Goal: Information Seeking & Learning: Learn about a topic

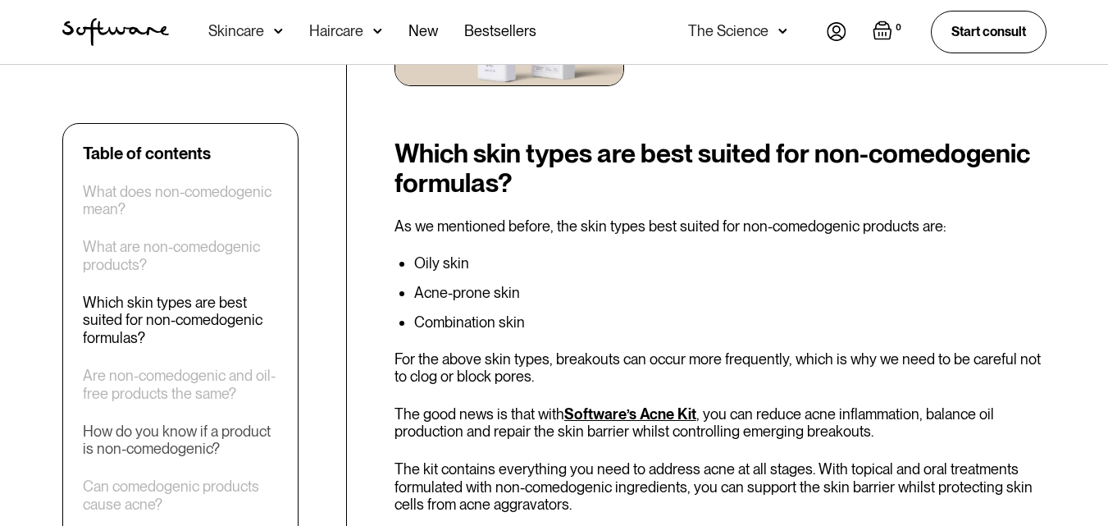
click at [189, 439] on div "How do you know if a product is non-comedogenic?" at bounding box center [180, 439] width 195 height 35
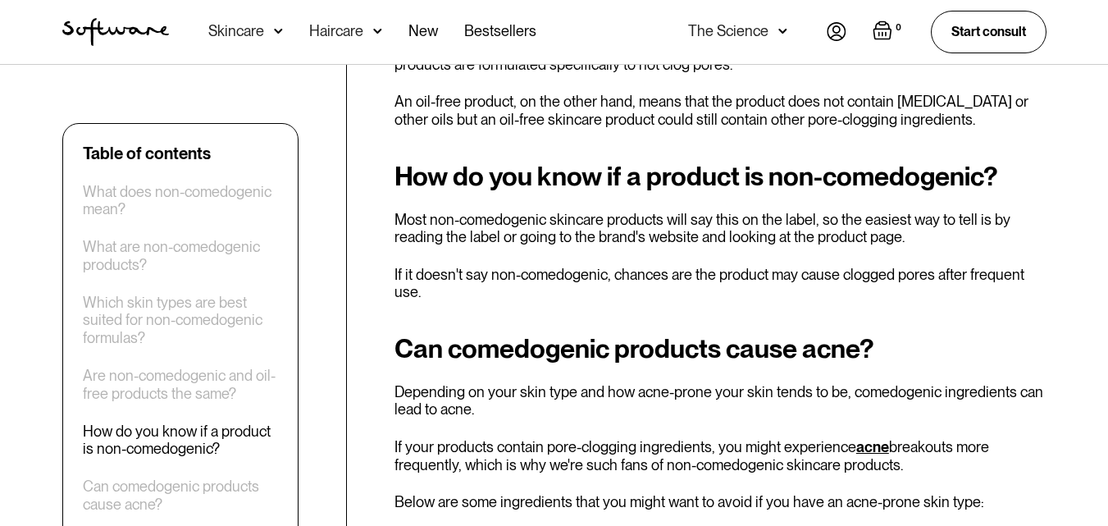
scroll to position [2881, 0]
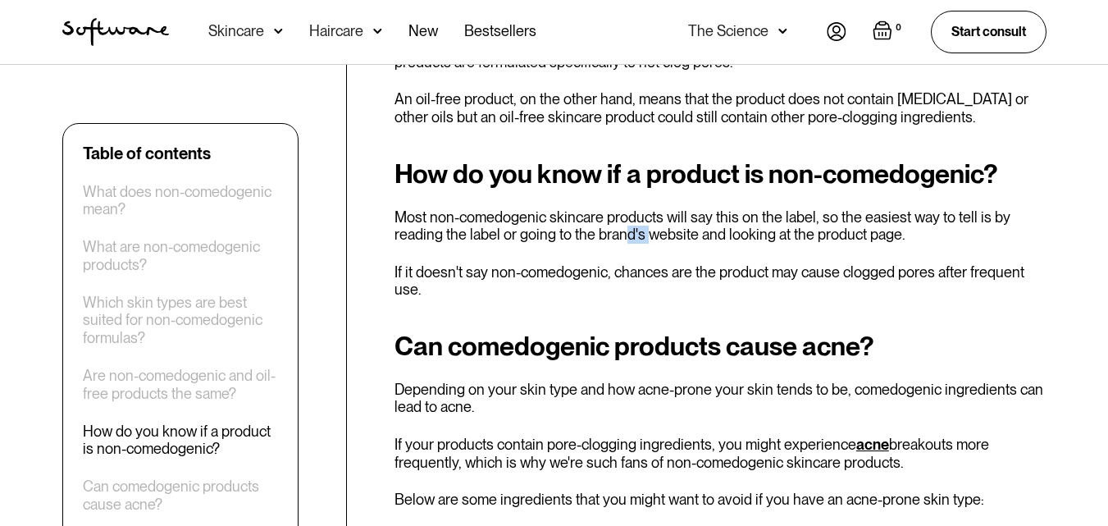
drag, startPoint x: 620, startPoint y: 204, endPoint x: 650, endPoint y: 197, distance: 31.2
click at [647, 208] on p "Most non-comedogenic skincare products will say this on the label, so the easie…" at bounding box center [720, 225] width 652 height 35
click at [650, 208] on p "Most non-comedogenic skincare products will say this on the label, so the easie…" at bounding box center [720, 225] width 652 height 35
drag, startPoint x: 650, startPoint y: 197, endPoint x: 721, endPoint y: 189, distance: 71.8
click at [713, 208] on p "Most non-comedogenic skincare products will say this on the label, so the easie…" at bounding box center [720, 225] width 652 height 35
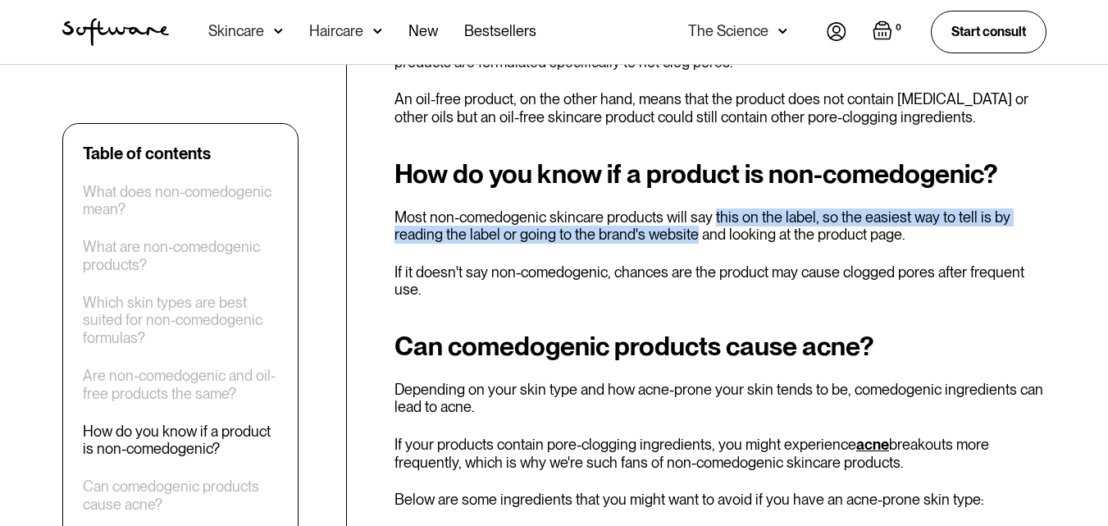
click at [721, 208] on p "Most non-comedogenic skincare products will say this on the label, so the easie…" at bounding box center [720, 225] width 652 height 35
drag, startPoint x: 721, startPoint y: 189, endPoint x: 755, endPoint y: 193, distance: 34.0
click at [755, 208] on p "Most non-comedogenic skincare products will say this on the label, so the easie…" at bounding box center [720, 225] width 652 height 35
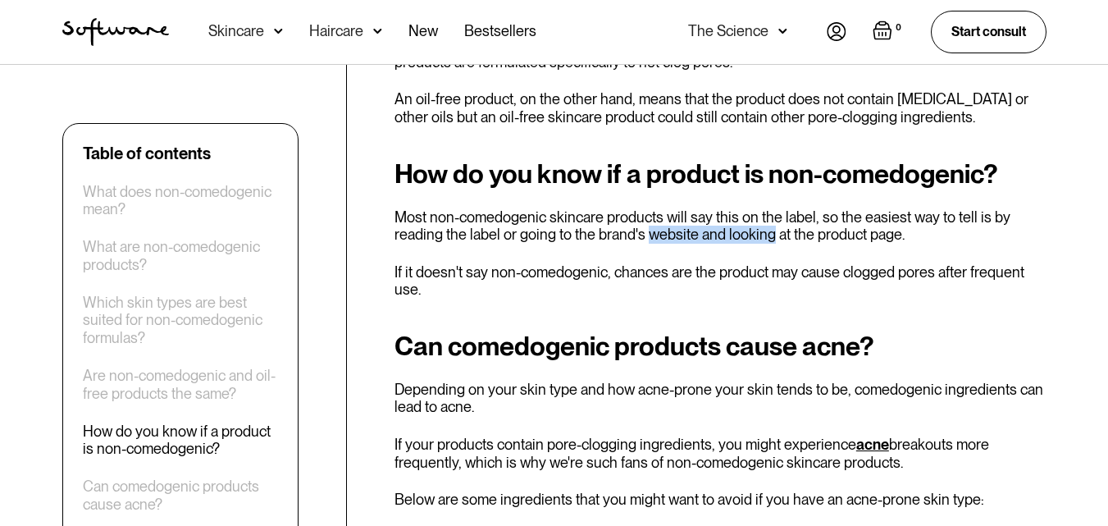
drag, startPoint x: 755, startPoint y: 193, endPoint x: 649, endPoint y: 203, distance: 106.1
click at [649, 208] on p "Most non-comedogenic skincare products will say this on the label, so the easie…" at bounding box center [720, 225] width 652 height 35
drag, startPoint x: 649, startPoint y: 203, endPoint x: 685, endPoint y: 198, distance: 36.3
click at [685, 208] on p "Most non-comedogenic skincare products will say this on the label, so the easie…" at bounding box center [720, 225] width 652 height 35
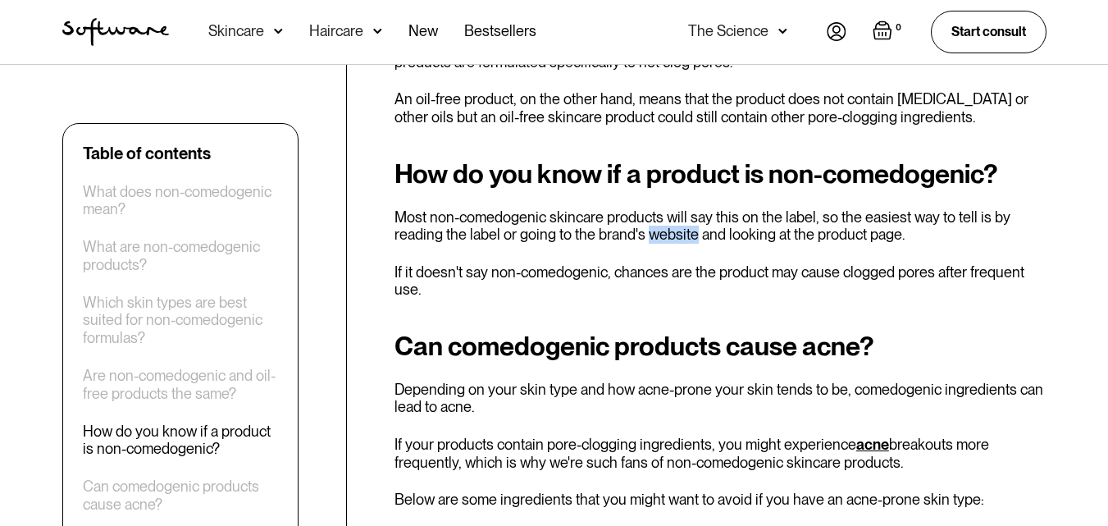
click at [685, 208] on p "Most non-comedogenic skincare products will say this on the label, so the easie…" at bounding box center [720, 225] width 652 height 35
drag, startPoint x: 685, startPoint y: 198, endPoint x: 636, endPoint y: 202, distance: 49.3
click at [638, 208] on p "Most non-comedogenic skincare products will say this on the label, so the easie…" at bounding box center [720, 225] width 652 height 35
click at [636, 208] on p "Most non-comedogenic skincare products will say this on the label, so the easie…" at bounding box center [720, 225] width 652 height 35
drag, startPoint x: 636, startPoint y: 202, endPoint x: 684, endPoint y: 198, distance: 47.7
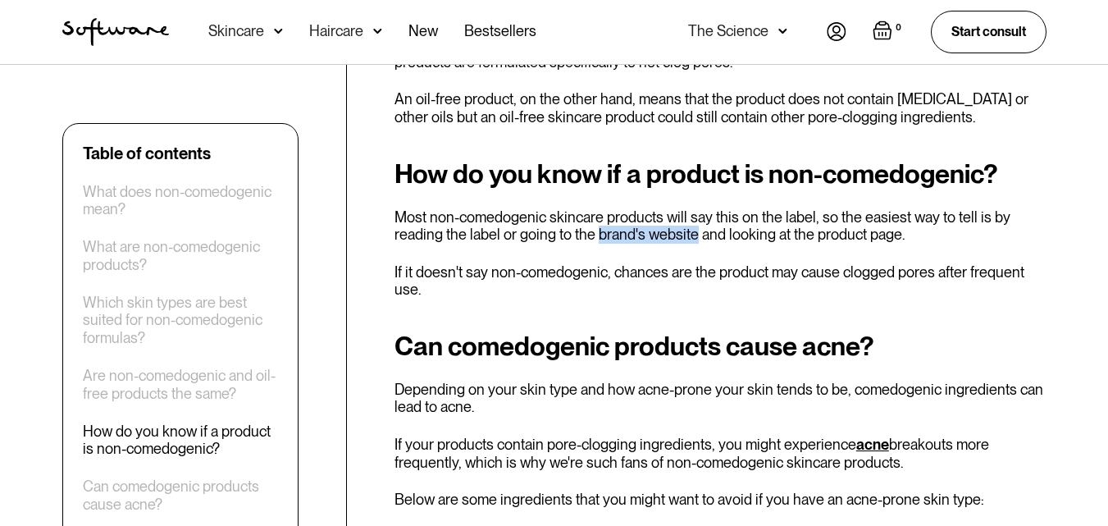
click at [684, 208] on p "Most non-comedogenic skincare products will say this on the label, so the easie…" at bounding box center [720, 225] width 652 height 35
